Goal: Task Accomplishment & Management: Complete application form

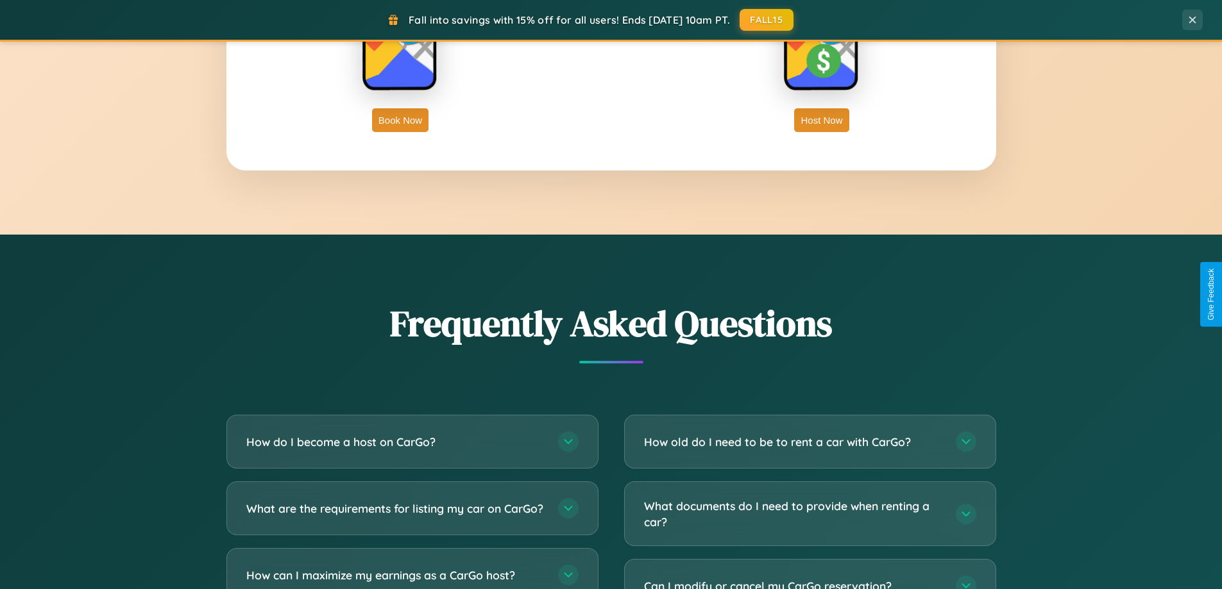
scroll to position [2468, 0]
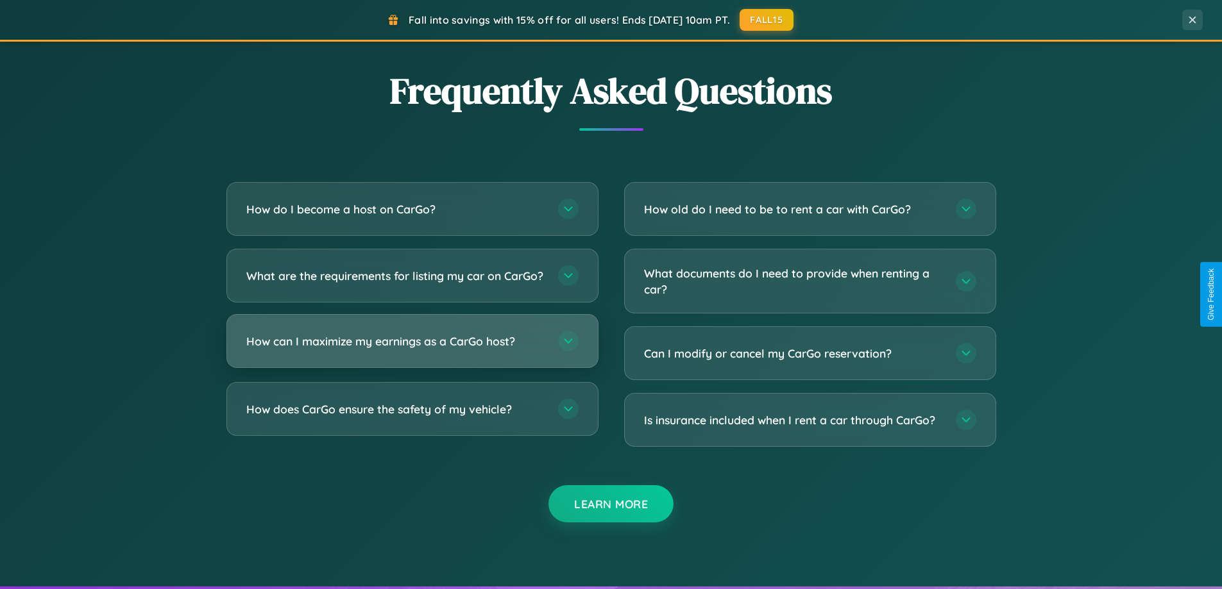
click at [412, 350] on h3 "How can I maximize my earnings as a CarGo host?" at bounding box center [395, 342] width 299 height 16
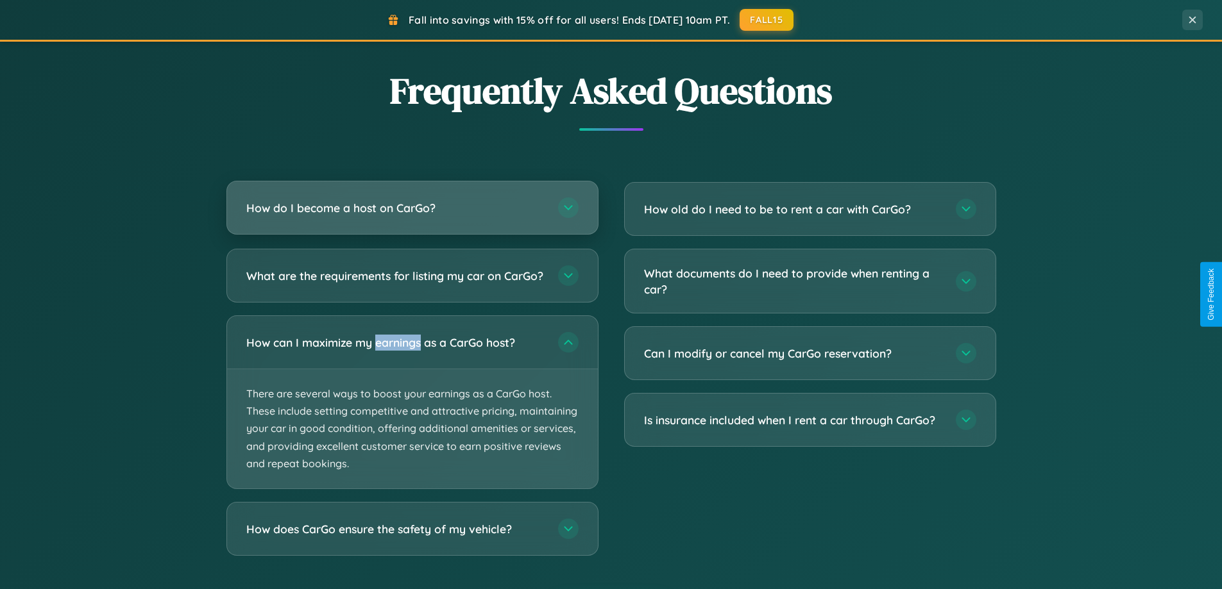
click at [412, 208] on h3 "How do I become a host on CarGo?" at bounding box center [395, 208] width 299 height 16
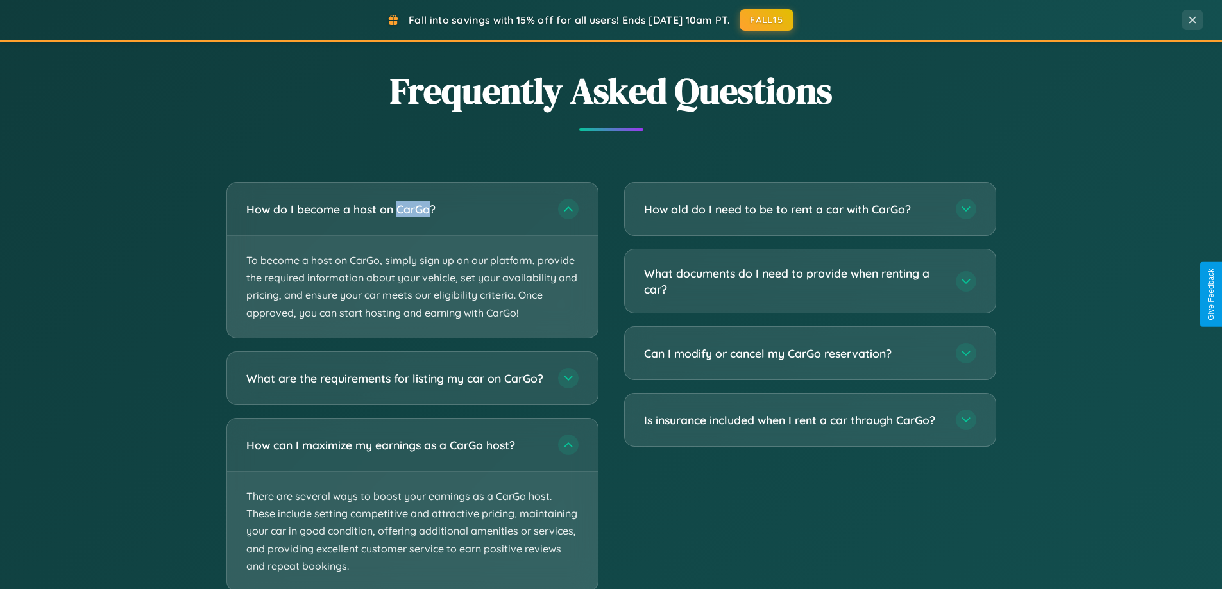
scroll to position [2548, 0]
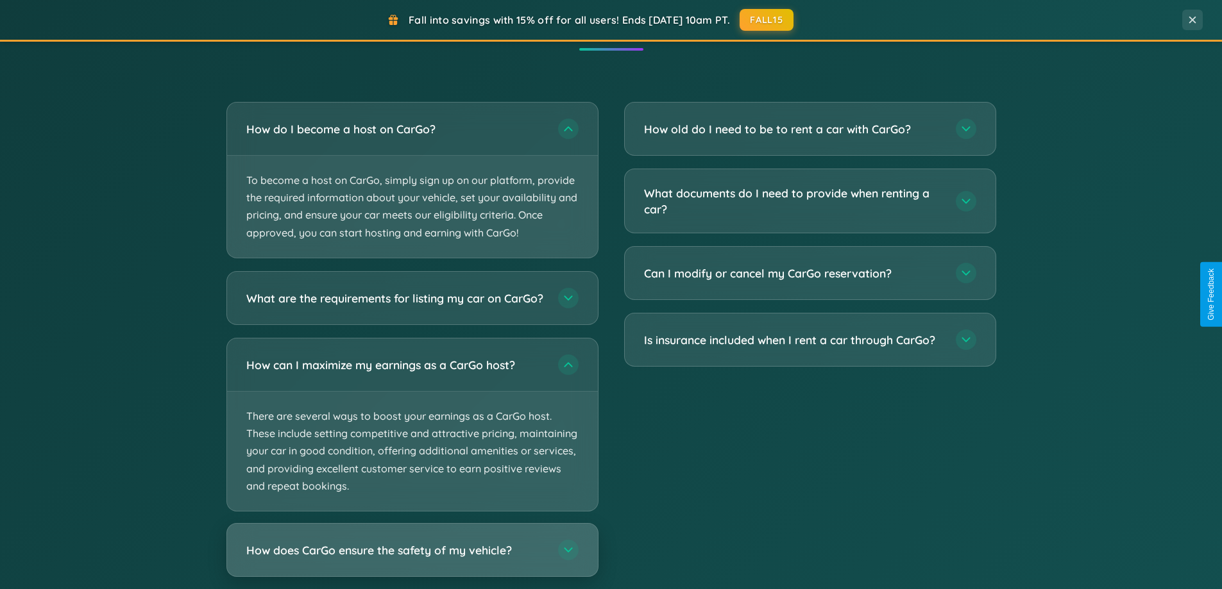
click at [412, 558] on h3 "How does CarGo ensure the safety of my vehicle?" at bounding box center [395, 550] width 299 height 16
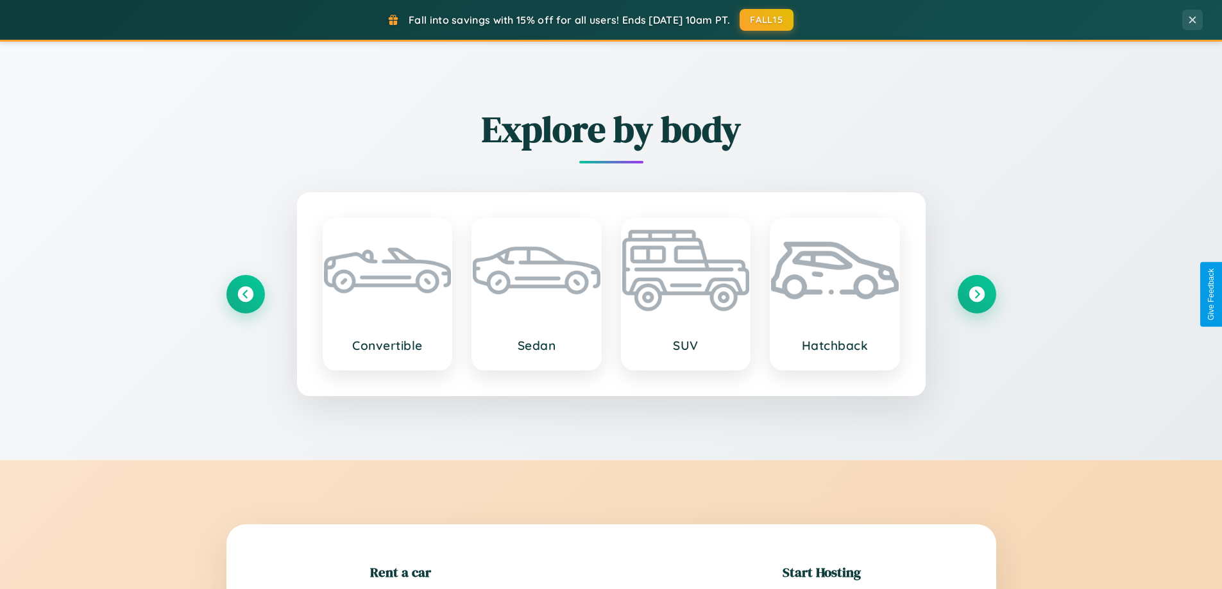
scroll to position [277, 0]
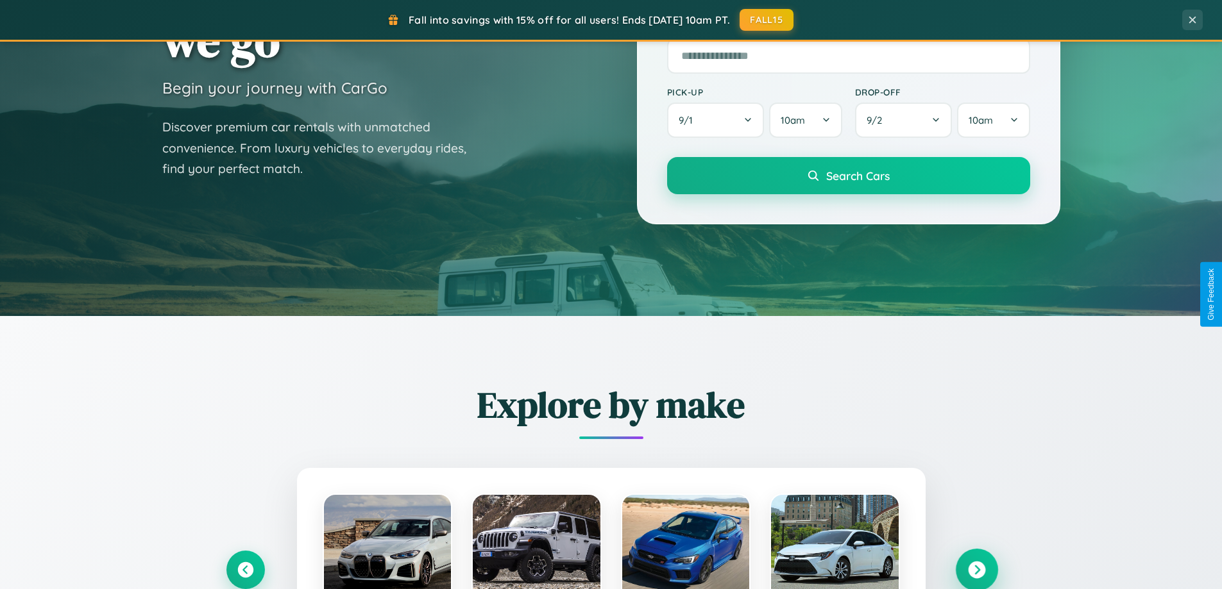
click at [976, 570] on icon at bounding box center [976, 570] width 17 height 17
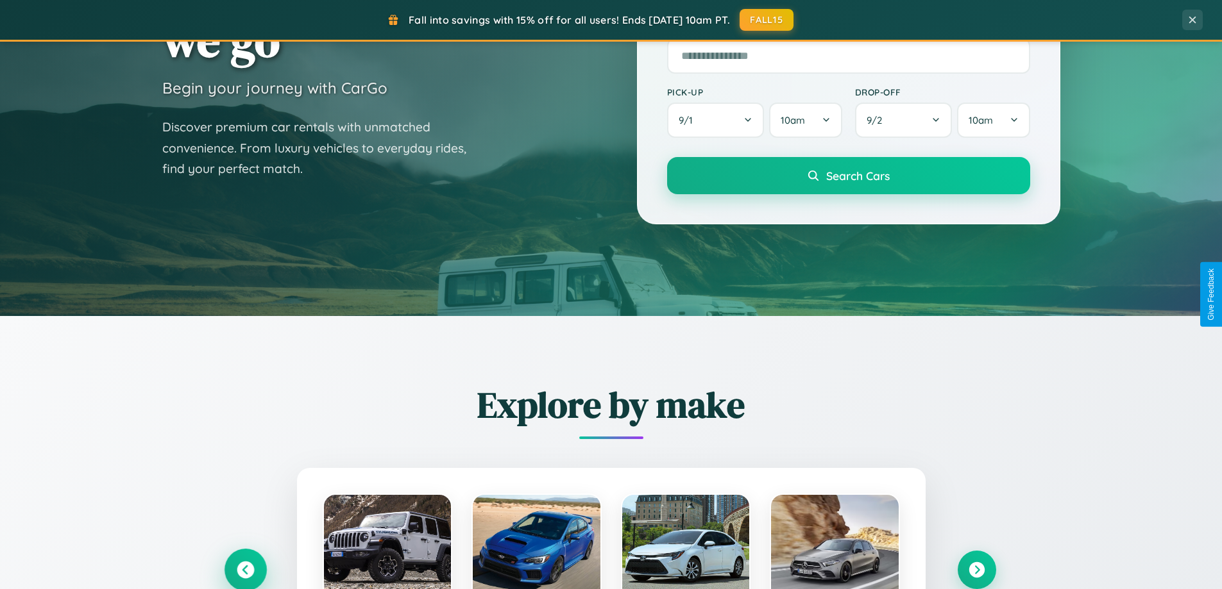
click at [245, 570] on icon at bounding box center [245, 570] width 17 height 17
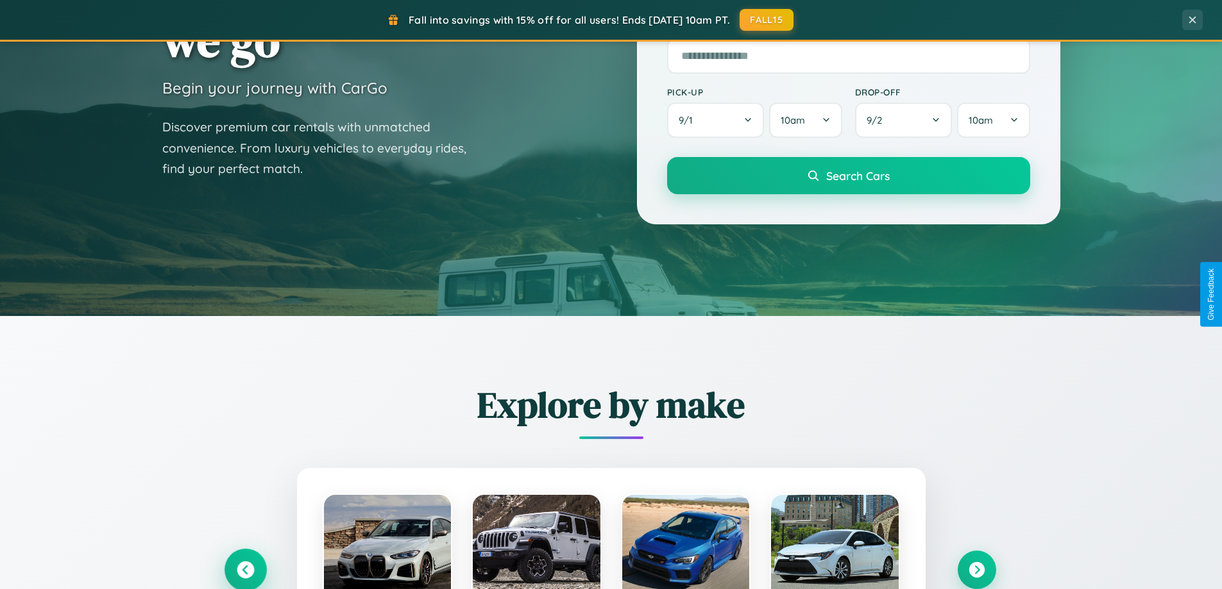
scroll to position [2061, 0]
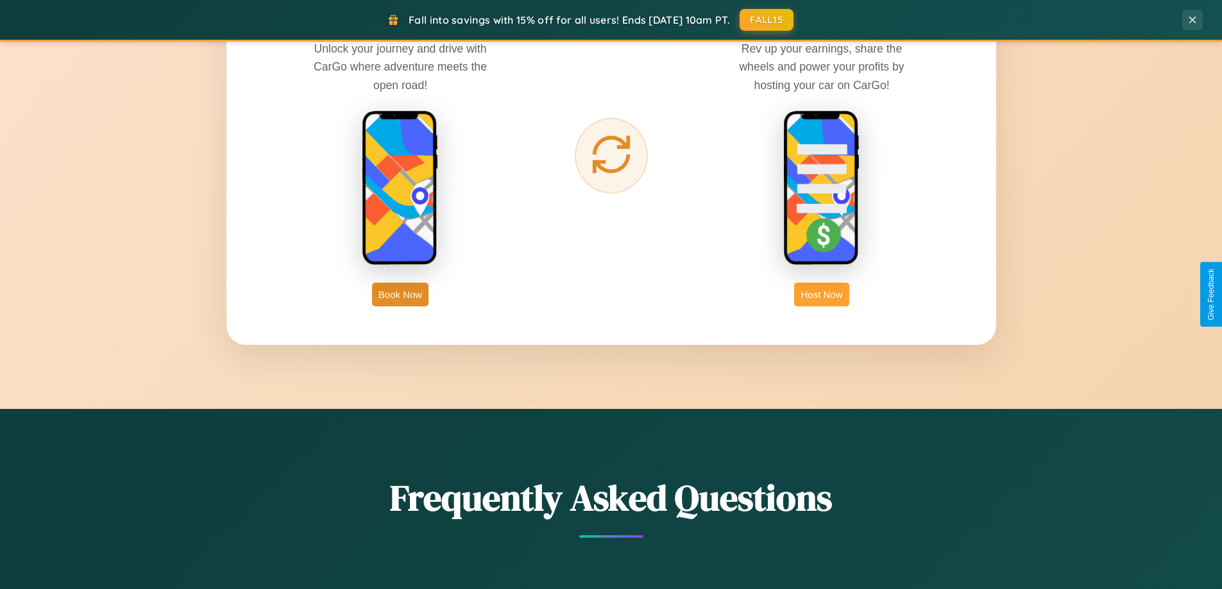
click at [822, 294] on button "Host Now" at bounding box center [821, 295] width 55 height 24
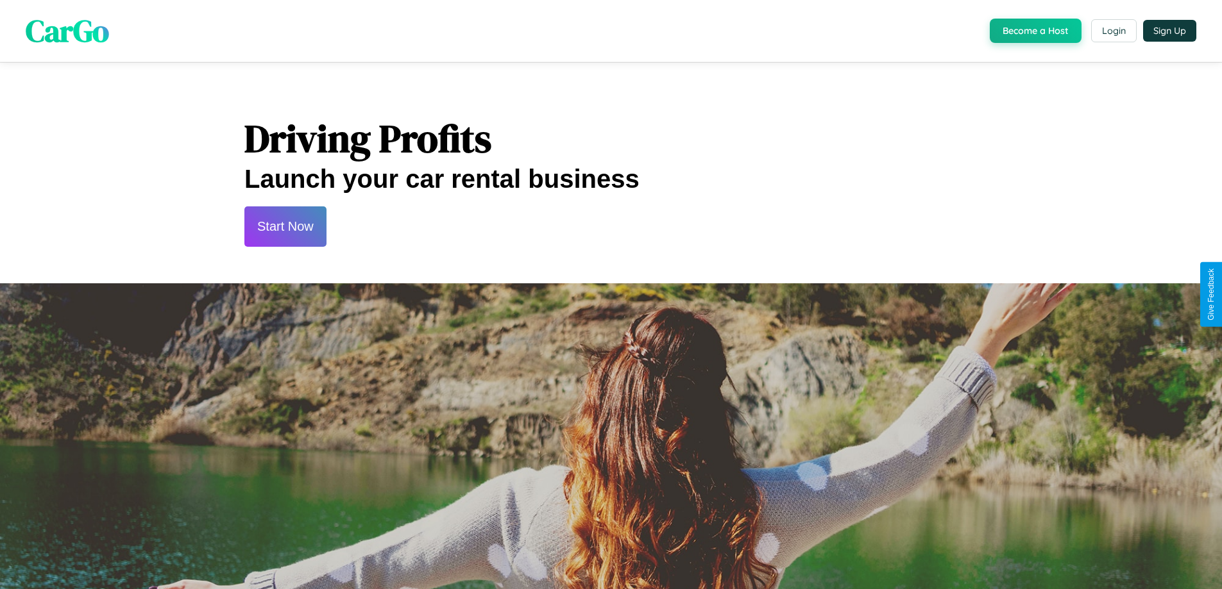
click at [285, 226] on button "Start Now" at bounding box center [285, 227] width 82 height 40
